Goal: Transaction & Acquisition: Purchase product/service

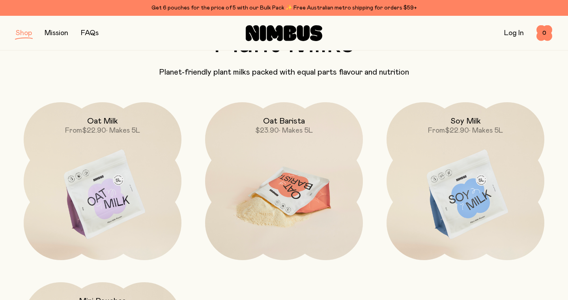
scroll to position [64, 0]
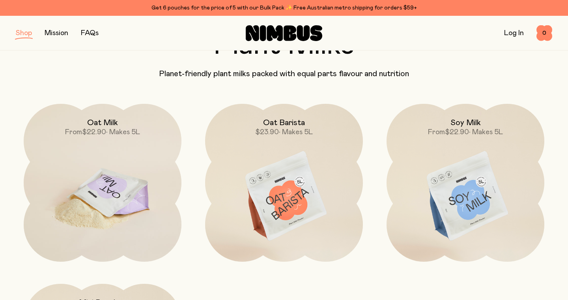
click at [157, 144] on img at bounding box center [103, 196] width 158 height 185
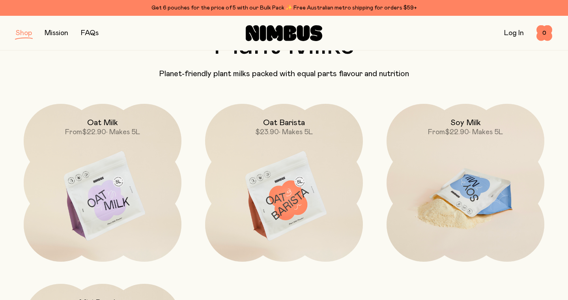
click at [428, 134] on span "From" at bounding box center [436, 132] width 17 height 7
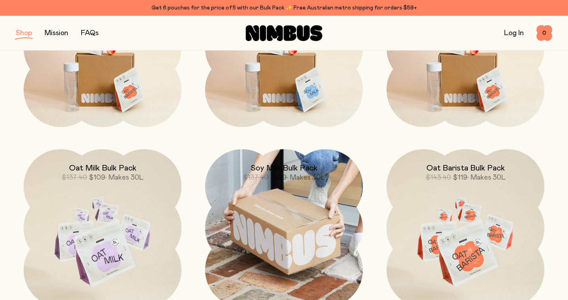
scroll to position [635, 0]
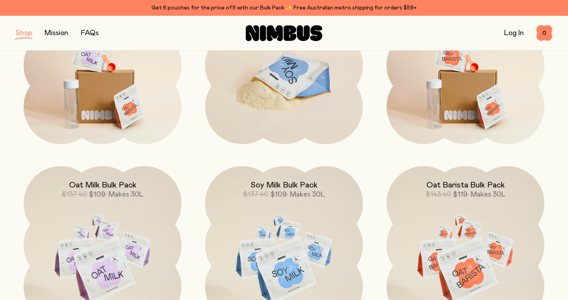
click at [305, 115] on img at bounding box center [284, 78] width 158 height 185
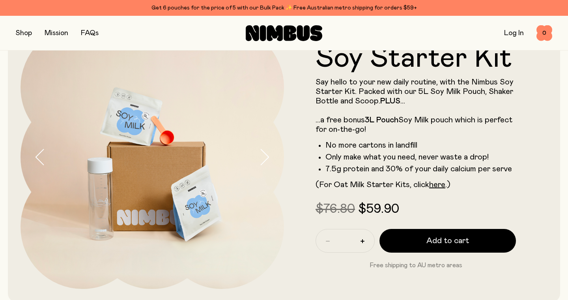
scroll to position [42, 0]
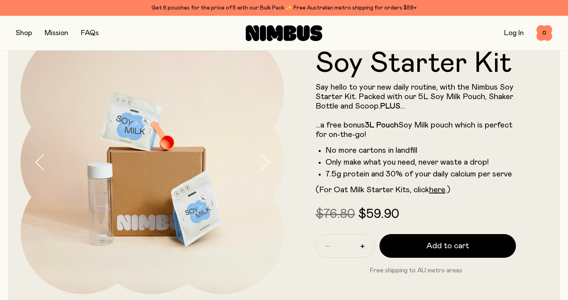
click at [268, 172] on button "button" at bounding box center [271, 162] width 25 height 264
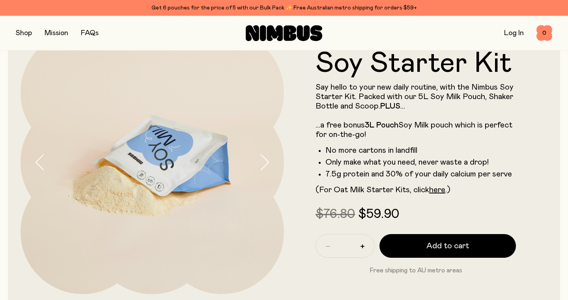
click at [268, 172] on button "button" at bounding box center [271, 162] width 25 height 264
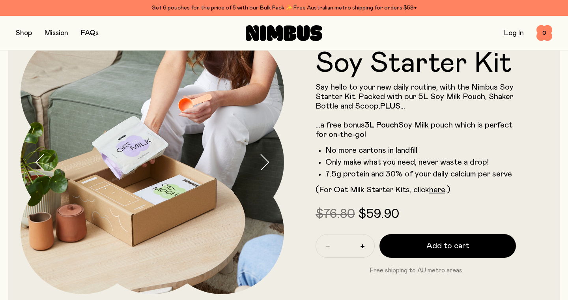
click at [268, 172] on button "button" at bounding box center [271, 162] width 25 height 264
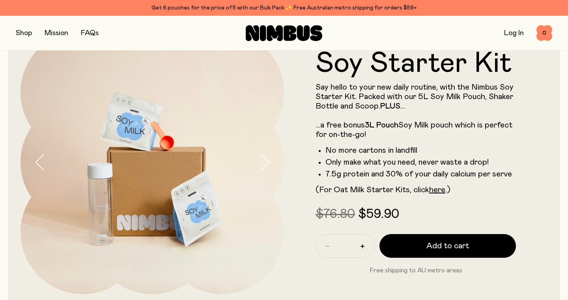
click at [268, 172] on button "button" at bounding box center [271, 162] width 25 height 264
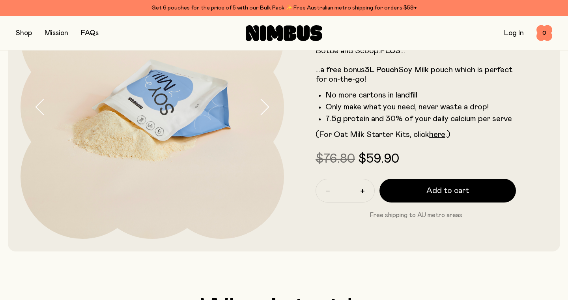
scroll to position [21, 0]
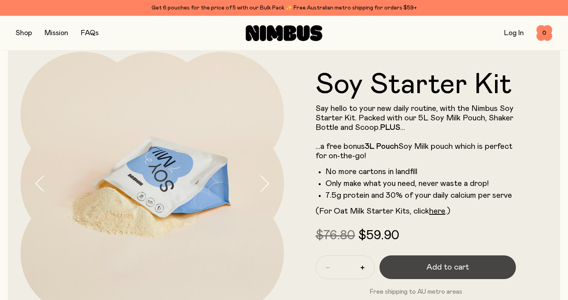
click at [462, 276] on button "Add to cart" at bounding box center [447, 267] width 136 height 24
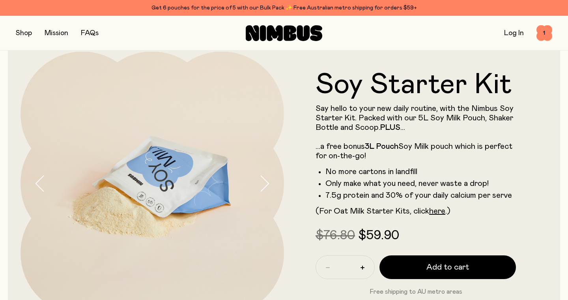
scroll to position [0, 0]
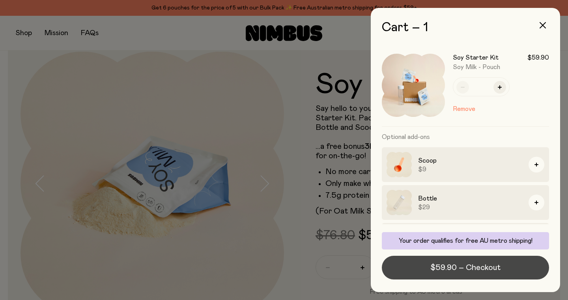
click at [489, 263] on span "$59.90 – Checkout" at bounding box center [465, 267] width 70 height 11
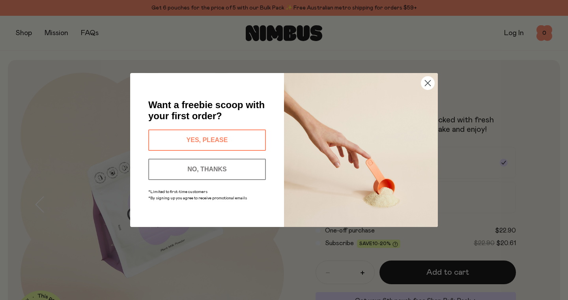
click at [234, 137] on button "YES, PLEASE" at bounding box center [207, 139] width 118 height 21
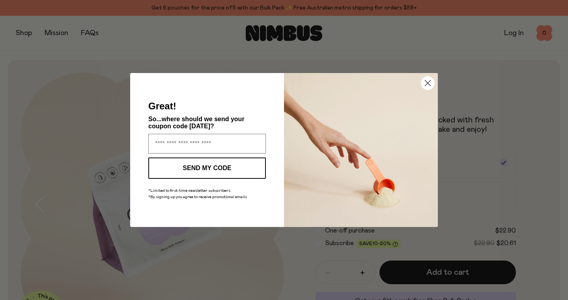
click at [234, 137] on input "Enter your email address" at bounding box center [207, 144] width 118 height 20
type input "**********"
click at [217, 169] on button "SEND MY CODE" at bounding box center [207, 167] width 118 height 21
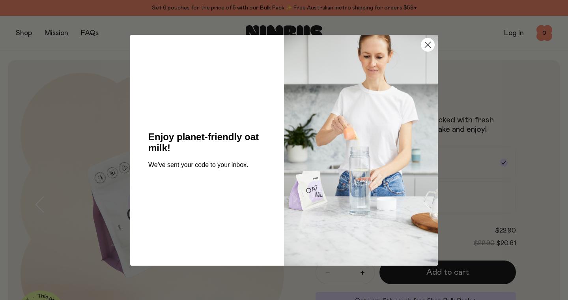
click at [426, 49] on circle "Close dialog" at bounding box center [427, 44] width 13 height 13
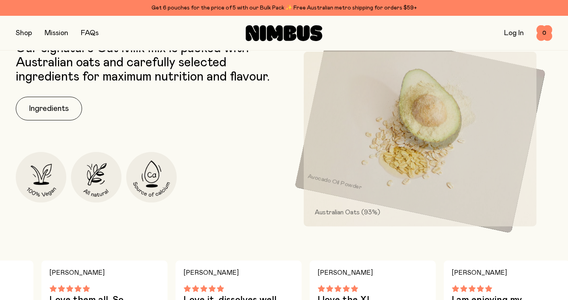
scroll to position [353, 0]
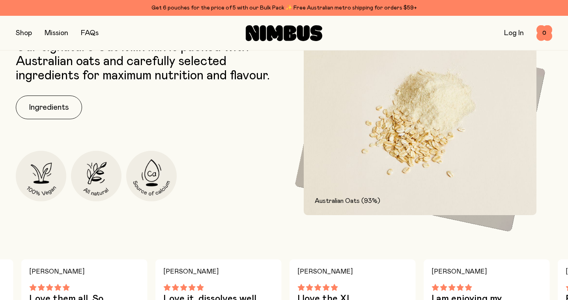
click at [82, 111] on div "Our signature Oat Milk mix is packed with Australian oats and carefully selecte…" at bounding box center [148, 127] width 264 height 175
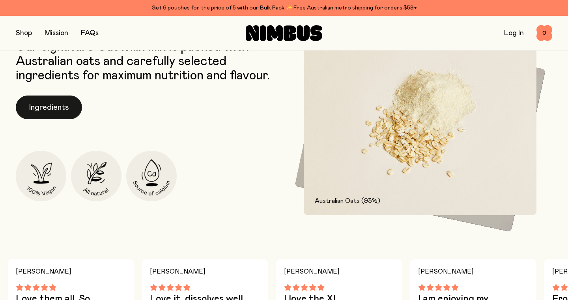
click at [62, 111] on button "Ingredients" at bounding box center [49, 107] width 66 height 24
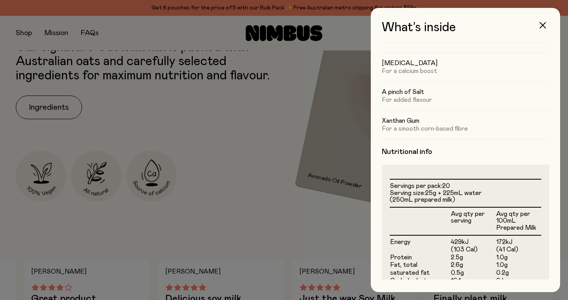
scroll to position [0, 0]
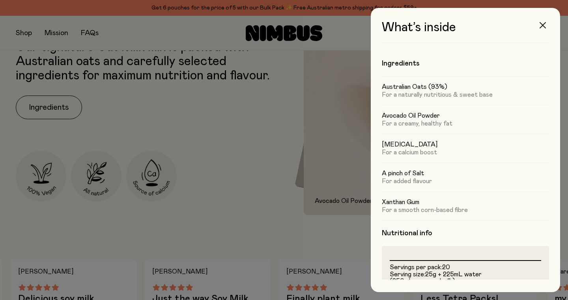
click at [543, 26] on icon "button" at bounding box center [543, 25] width 6 height 6
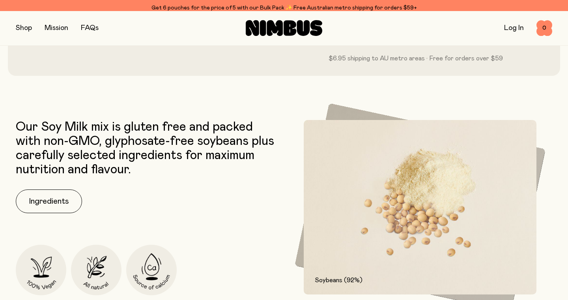
scroll to position [314, 0]
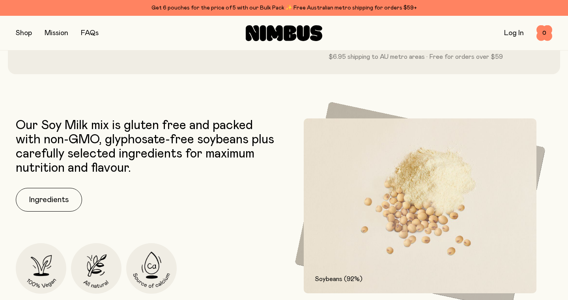
click at [61, 187] on div "Our Soy Milk mix is gluten free and packed with non-GMO, glyphosate-free soybea…" at bounding box center [148, 205] width 264 height 175
click at [61, 194] on button "Ingredients" at bounding box center [49, 200] width 66 height 24
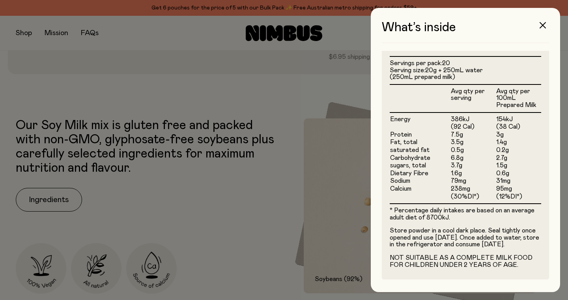
scroll to position [207, 0]
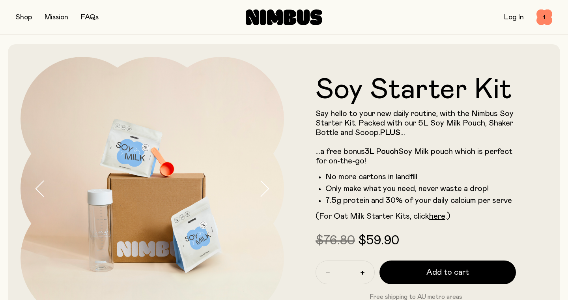
click at [25, 17] on button "button" at bounding box center [24, 17] width 16 height 11
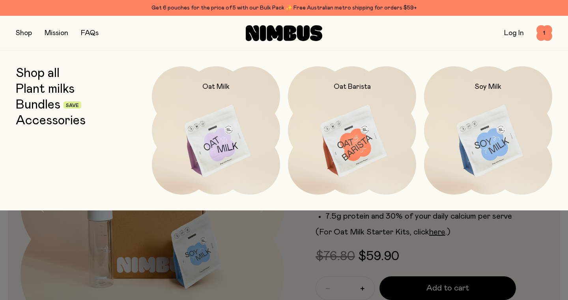
click at [58, 118] on link "Accessories" at bounding box center [51, 121] width 70 height 14
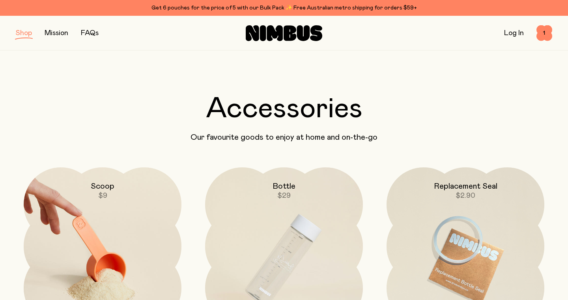
click at [138, 214] on img at bounding box center [103, 259] width 158 height 185
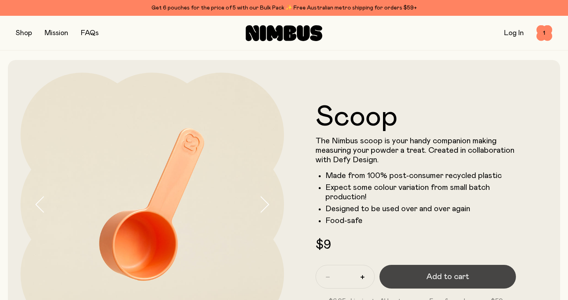
click at [444, 271] on button "Add to cart" at bounding box center [447, 277] width 136 height 24
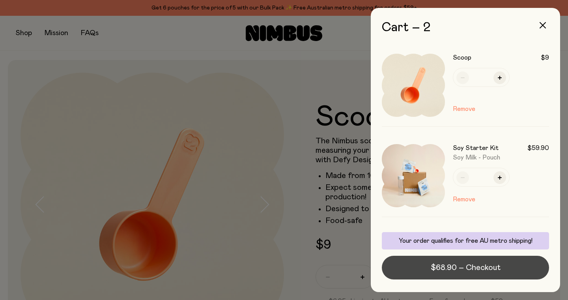
click at [473, 262] on button "$68.90 – Checkout" at bounding box center [465, 268] width 167 height 24
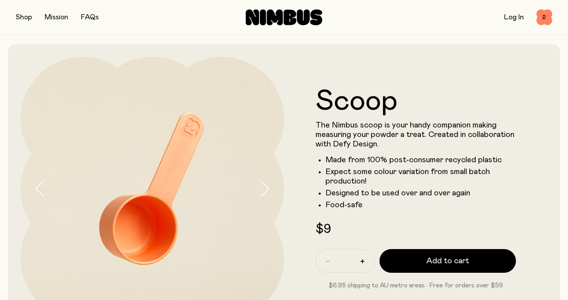
click at [537, 21] on span "2" at bounding box center [544, 17] width 16 height 16
